Goal: Transaction & Acquisition: Obtain resource

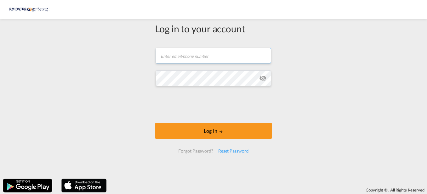
click at [203, 53] on input "text" at bounding box center [213, 56] width 115 height 16
type input "[EMAIL_ADDRESS][DOMAIN_NAME]"
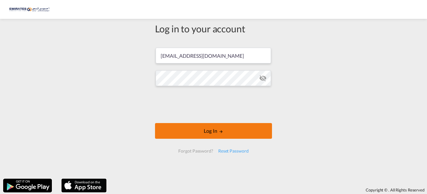
click at [228, 132] on button "Log In" at bounding box center [213, 131] width 117 height 16
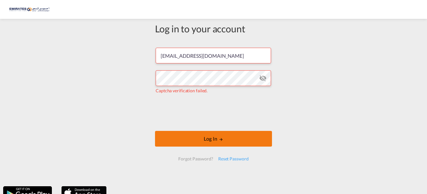
click at [212, 137] on button "Log In" at bounding box center [213, 139] width 117 height 16
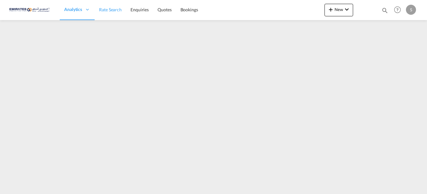
click at [109, 12] on span "Rate Search" at bounding box center [110, 9] width 23 height 5
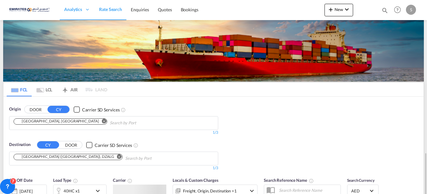
scroll to position [94, 0]
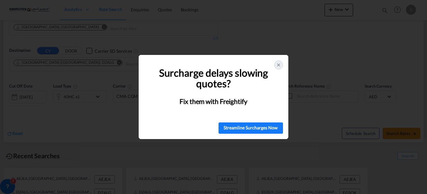
click at [283, 64] on div at bounding box center [278, 65] width 9 height 9
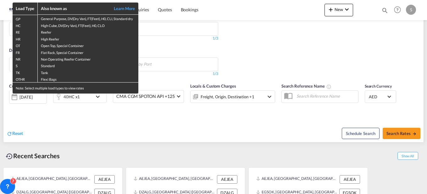
click at [125, 126] on div "Load Type Also known as Learn More GP General Purpose, DV(Dry Van), FT(Feet), H…" at bounding box center [213, 97] width 427 height 194
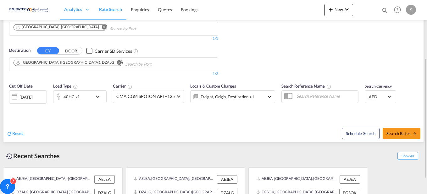
scroll to position [31, 0]
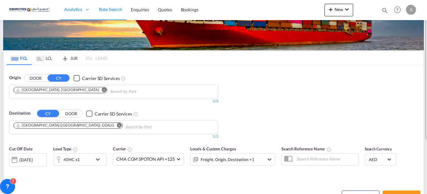
click at [117, 126] on md-icon "Remove" at bounding box center [119, 125] width 5 height 5
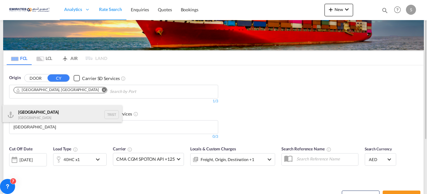
type input "[GEOGRAPHIC_DATA]"
click at [42, 112] on div "[GEOGRAPHIC_DATA] [GEOGRAPHIC_DATA] TRIST" at bounding box center [63, 114] width 120 height 19
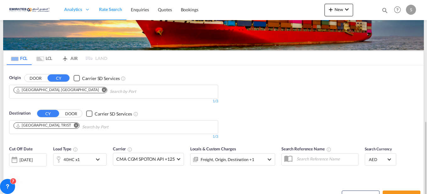
scroll to position [119, 0]
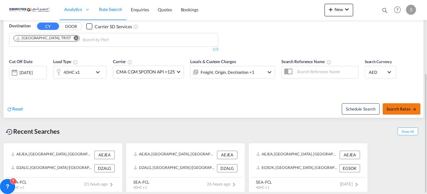
click at [399, 108] on span "Search Rates" at bounding box center [402, 109] width 30 height 5
type input "AEJEA to TRIST / [DATE]"
